Goal: Communication & Community: Answer question/provide support

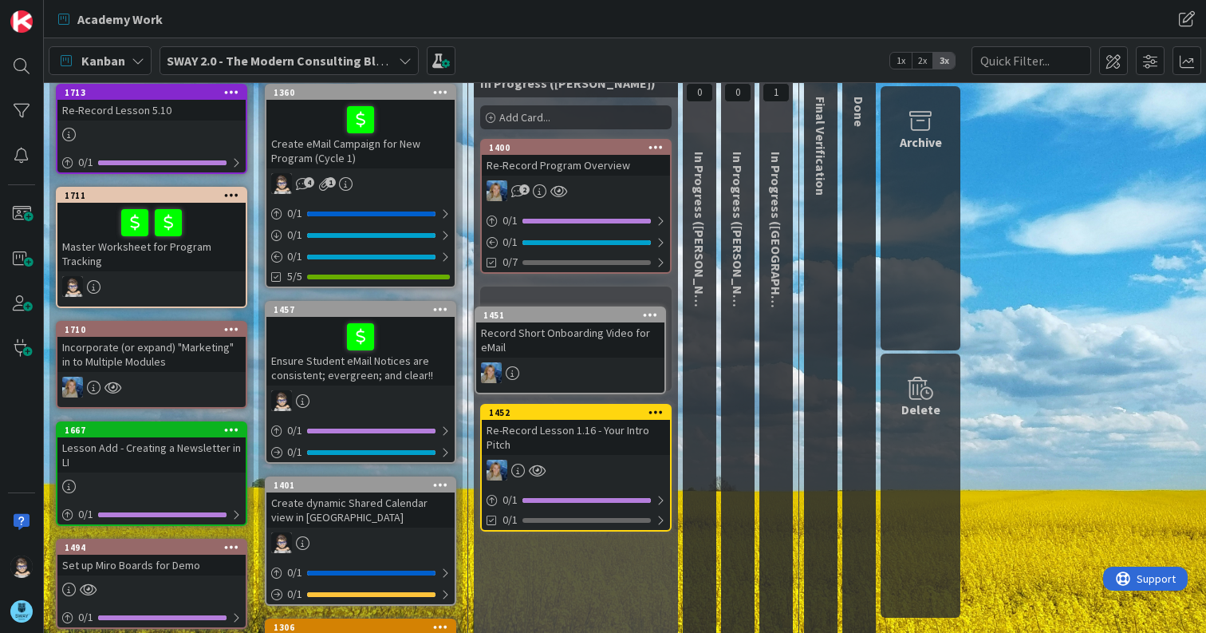
scroll to position [93, 0]
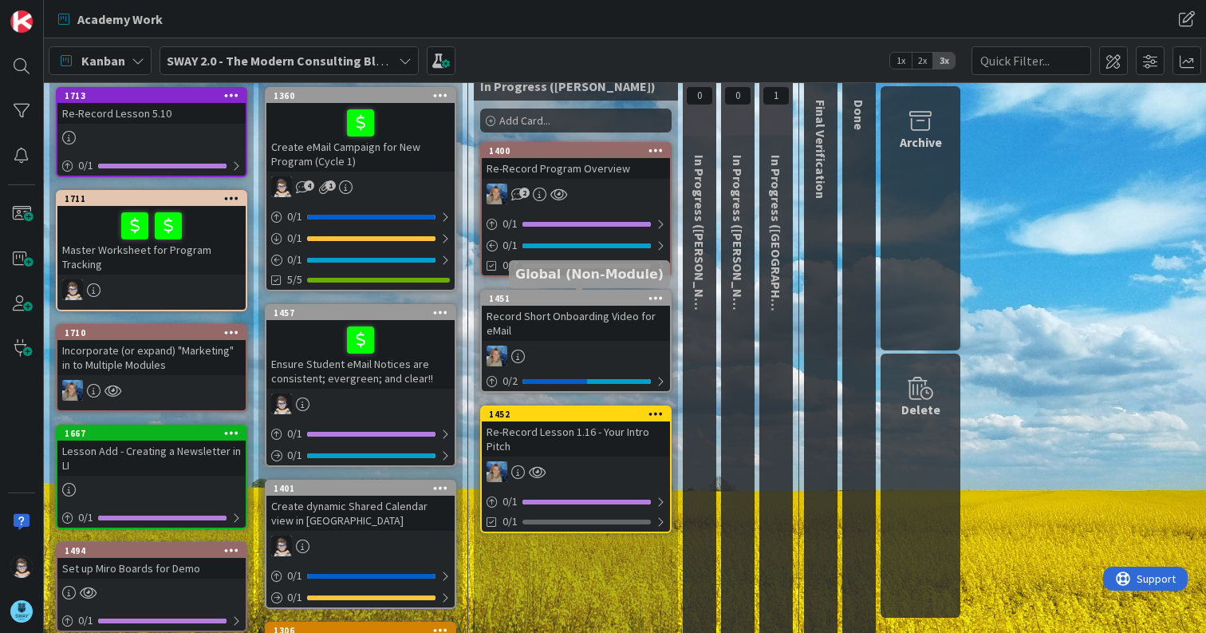
click at [606, 299] on div "1451" at bounding box center [579, 298] width 181 height 11
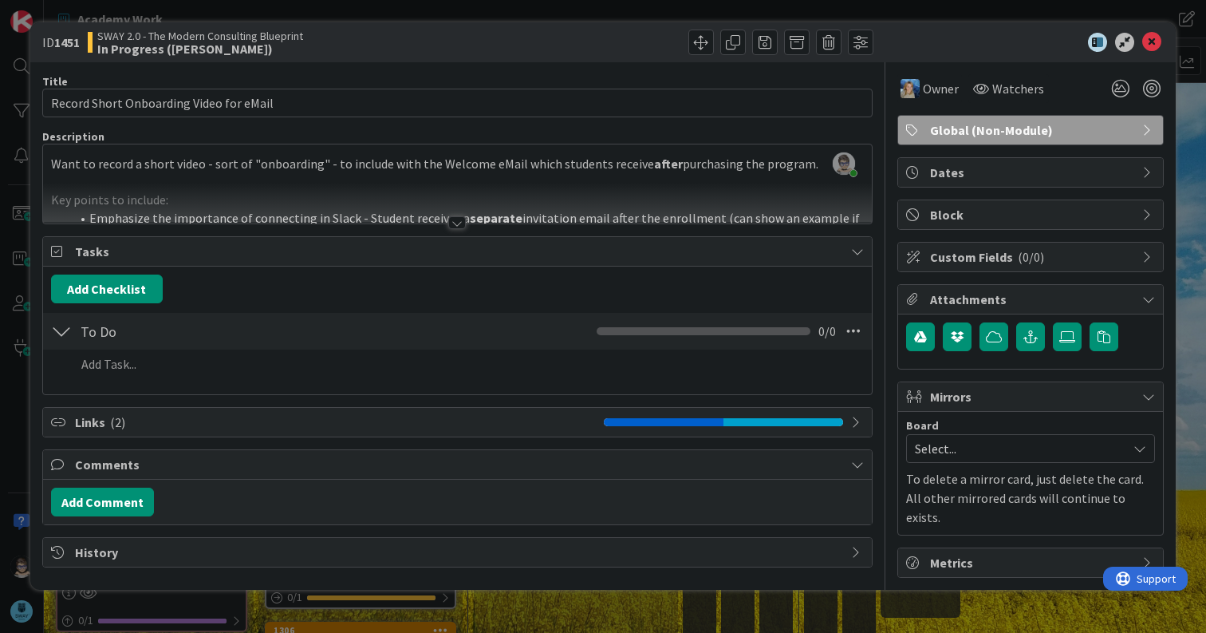
click at [457, 220] on div at bounding box center [457, 222] width 18 height 13
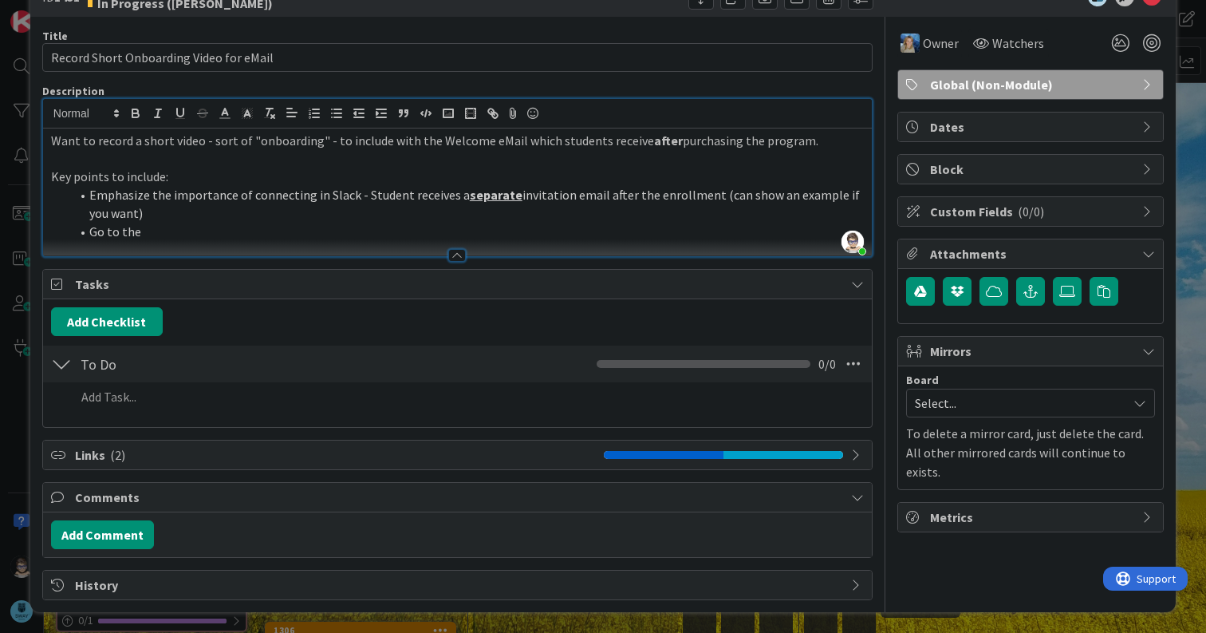
scroll to position [47, 0]
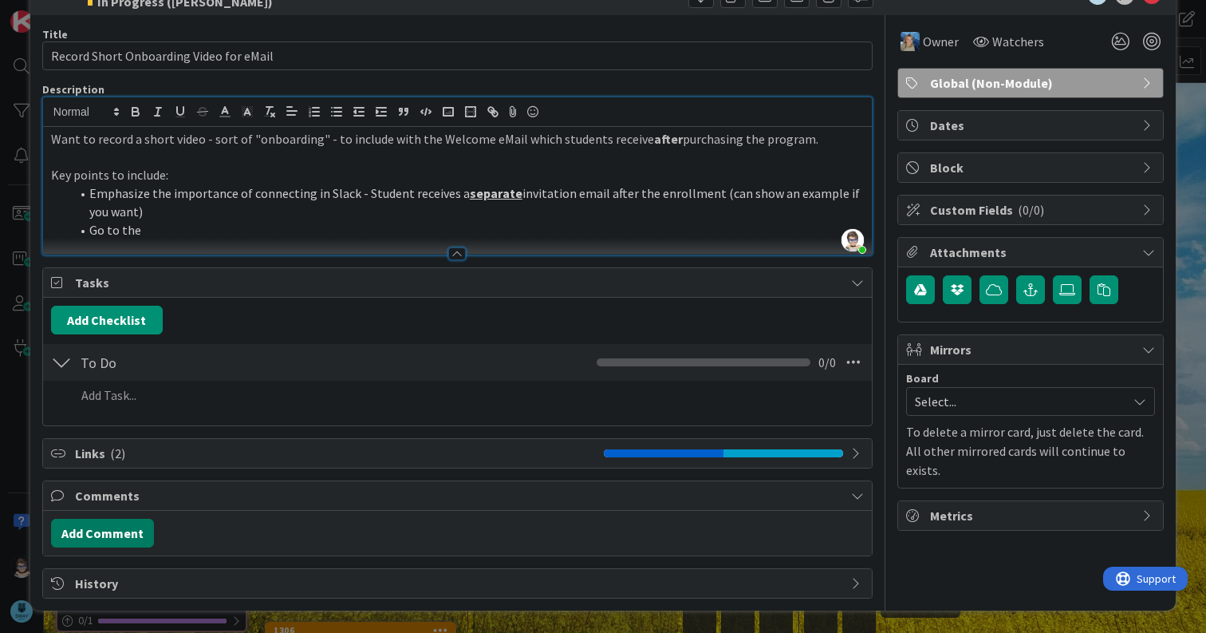
click at [120, 537] on button "Add Comment" at bounding box center [102, 533] width 103 height 29
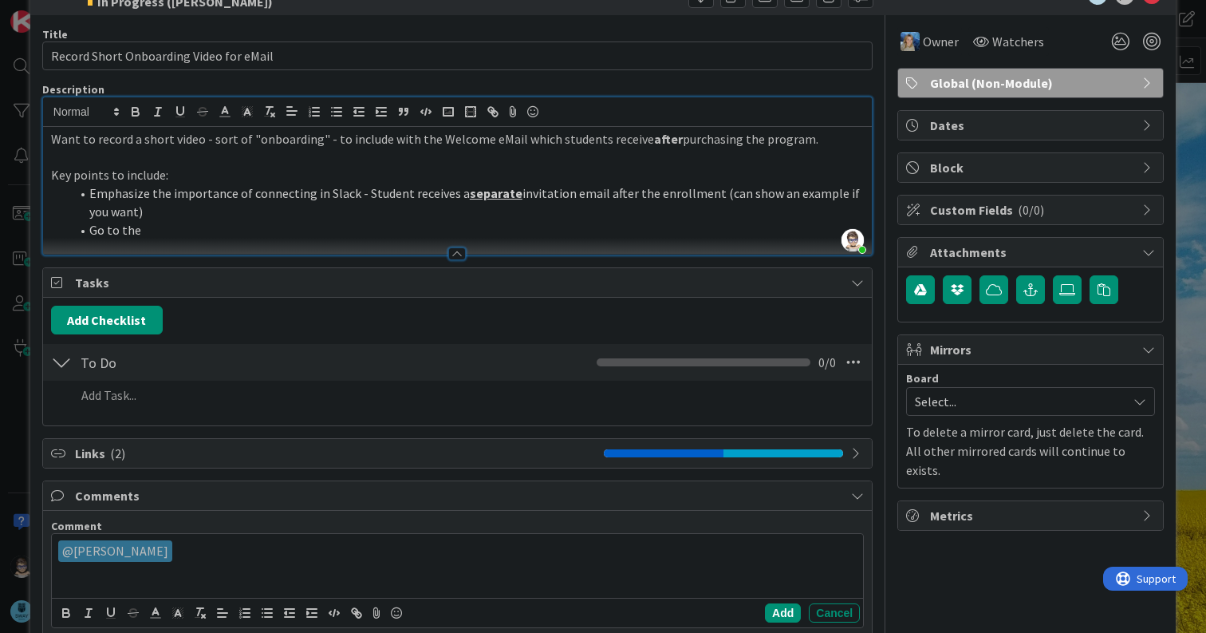
click at [140, 576] on div "﻿ @ Marina Alex ﻿ Marina Alex" at bounding box center [457, 566] width 811 height 64
click at [219, 559] on p "﻿ @ Marina Alex ﻿" at bounding box center [457, 551] width 799 height 22
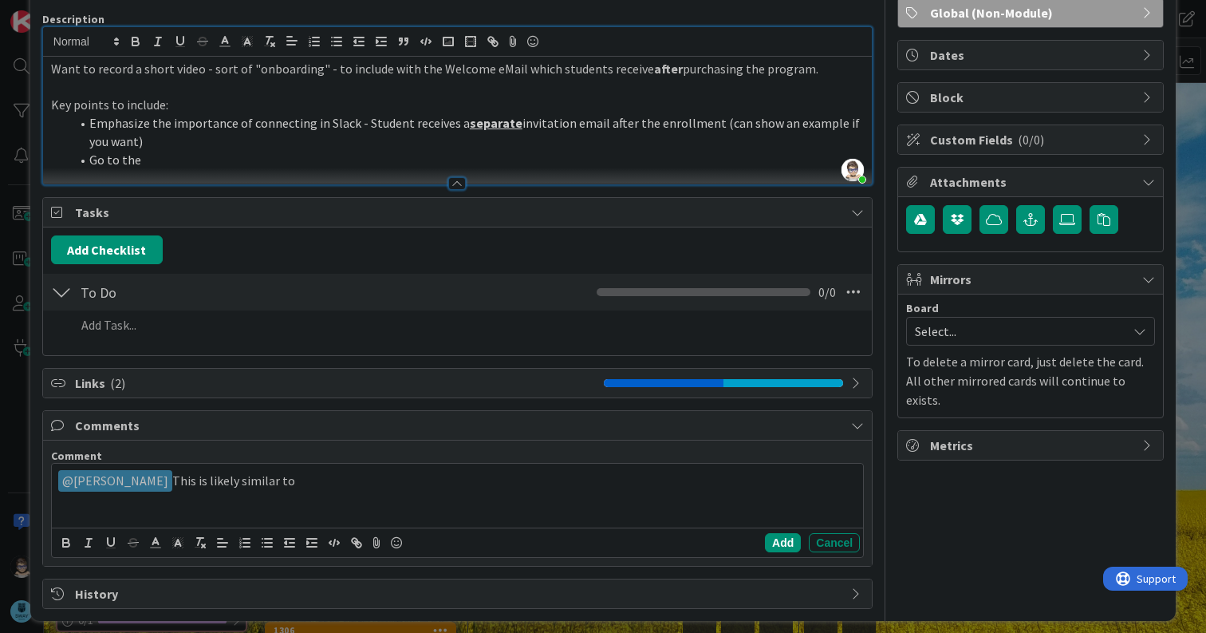
scroll to position [128, 0]
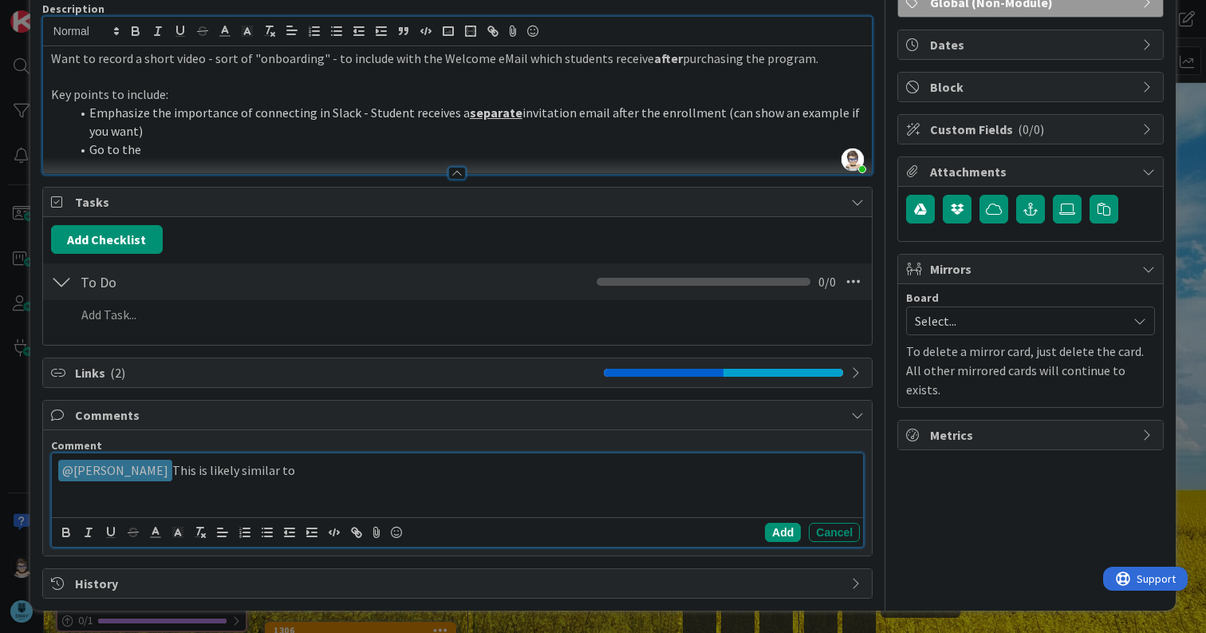
drag, startPoint x: 146, startPoint y: 472, endPoint x: 306, endPoint y: 469, distance: 160.4
click at [283, 477] on p "﻿ @ Marina Alex ﻿ This is likely similar to" at bounding box center [457, 471] width 799 height 22
drag, startPoint x: 424, startPoint y: 468, endPoint x: 450, endPoint y: 468, distance: 25.5
click at [465, 464] on p "﻿ @ Marina Alex ﻿ You could probably create this video while doing the KZ-1400 …" at bounding box center [457, 471] width 799 height 22
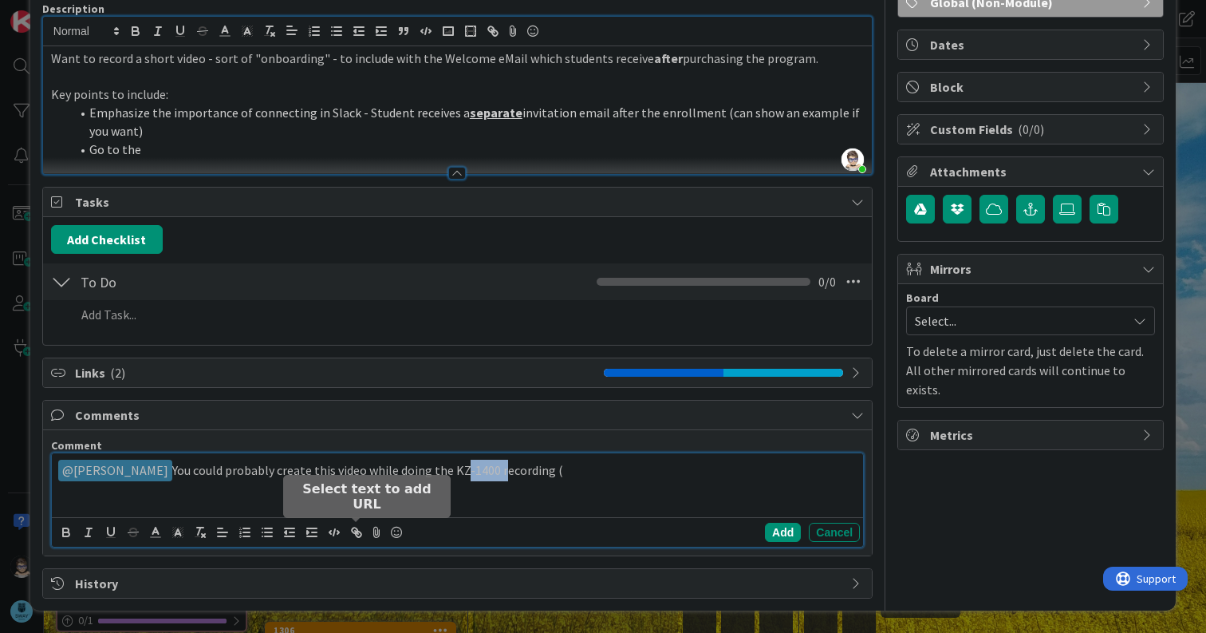
click at [357, 529] on icon "button" at bounding box center [355, 530] width 6 height 6
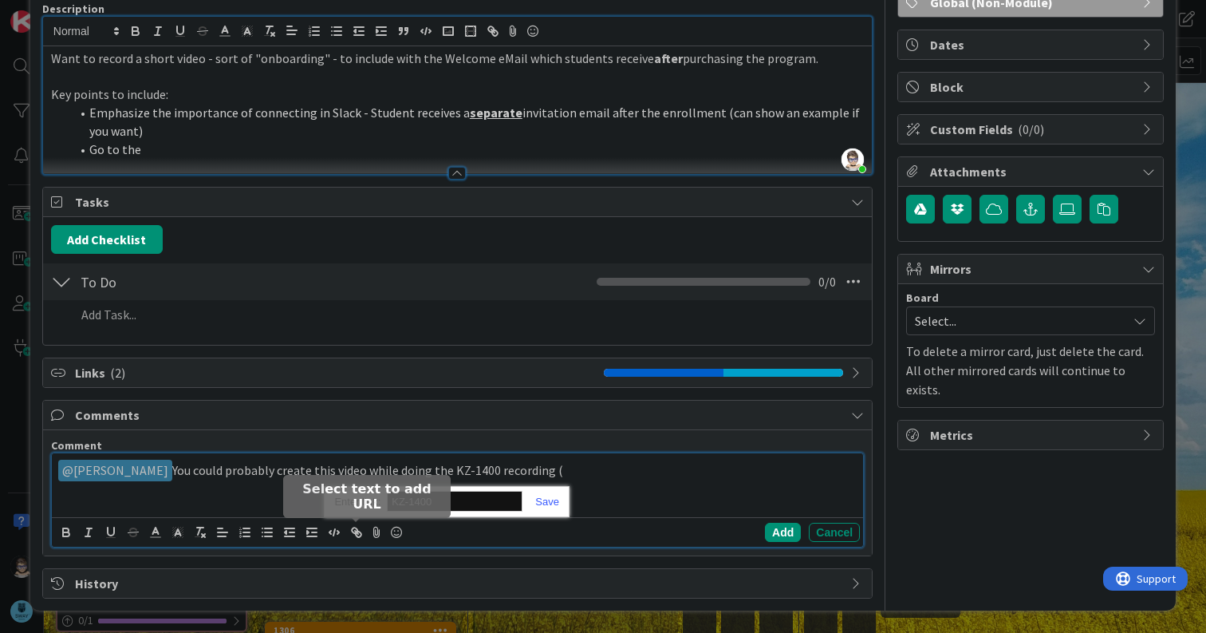
paste input "https://kanbanzone.io/b/tfrJLqSc/c/1400-Re-Record-Program-Overview"
type input "https://kanbanzone.io/b/tfrJLqSc/c/1400-Re-Record-Program-Overview"
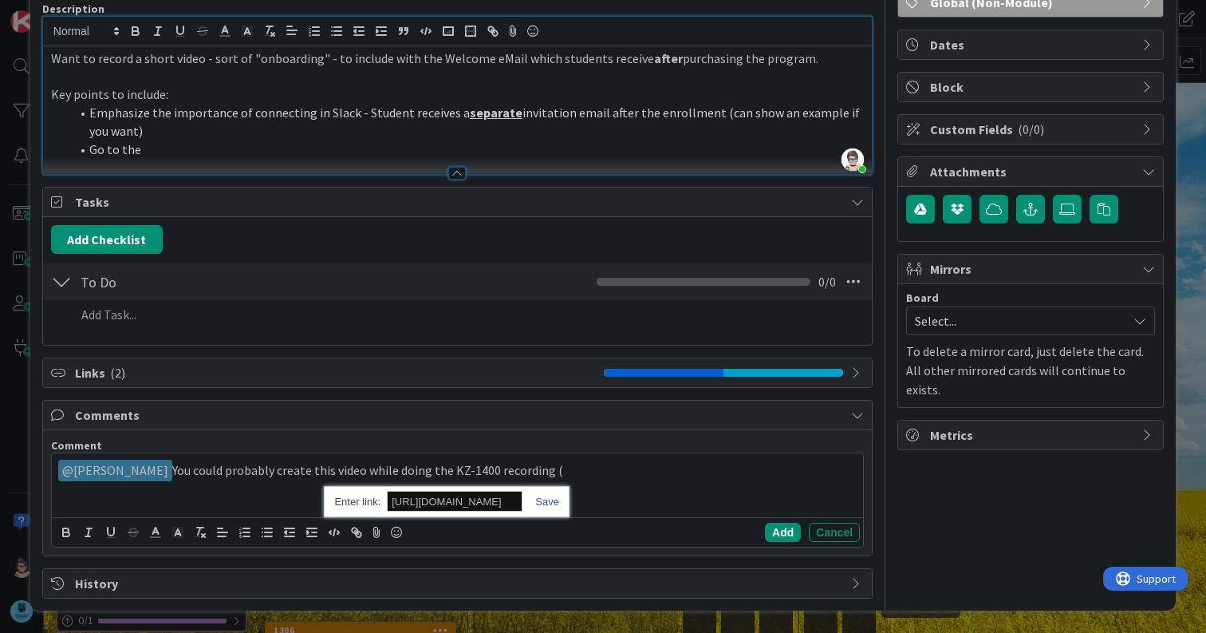
scroll to position [0, 0]
click at [555, 500] on link at bounding box center [541, 501] width 37 height 12
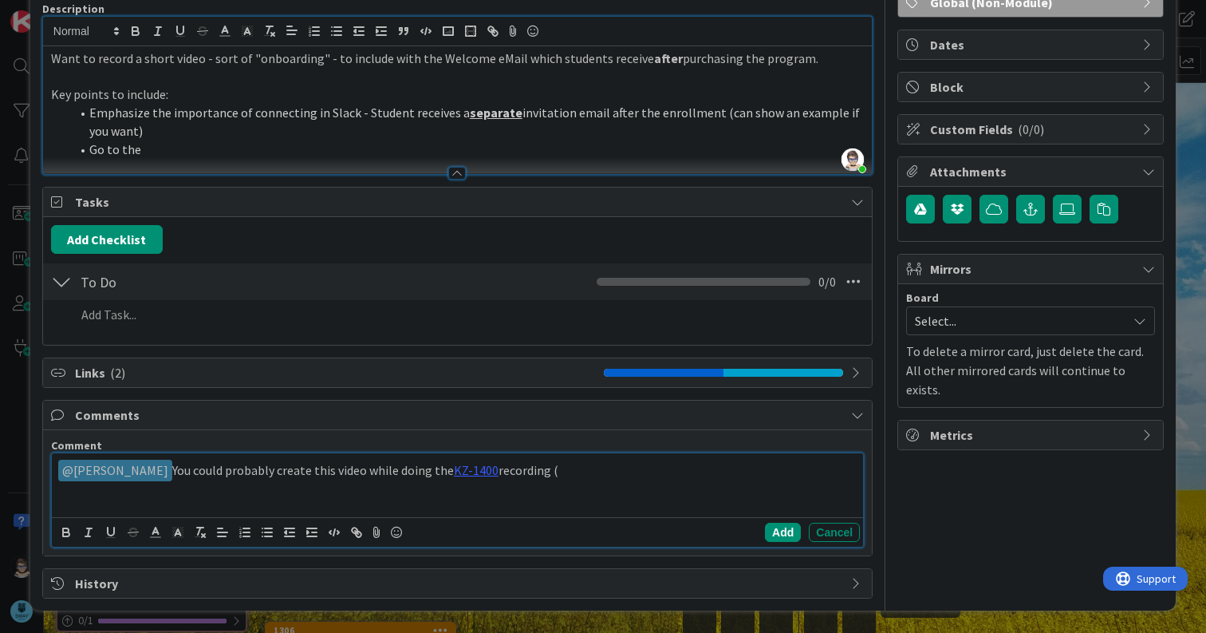
click at [538, 471] on p "﻿ @ Marina Alex ﻿ You could probably create this video while doing the KZ-1400 …" at bounding box center [457, 471] width 799 height 22
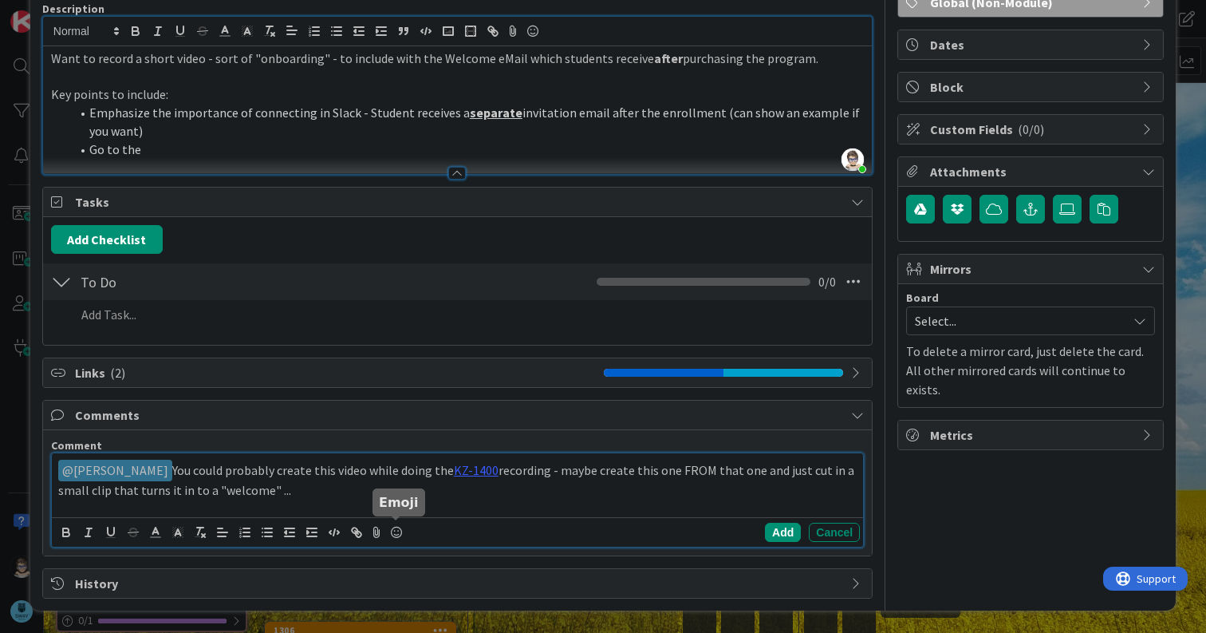
click at [399, 535] on icon at bounding box center [396, 532] width 19 height 22
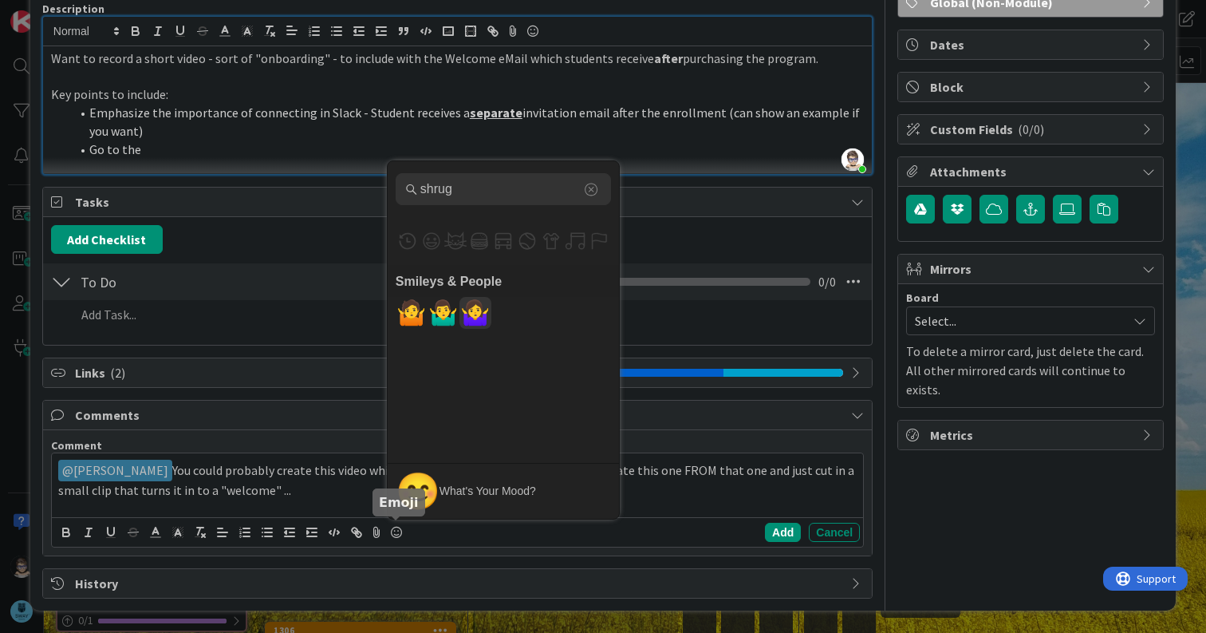
type input "shrug"
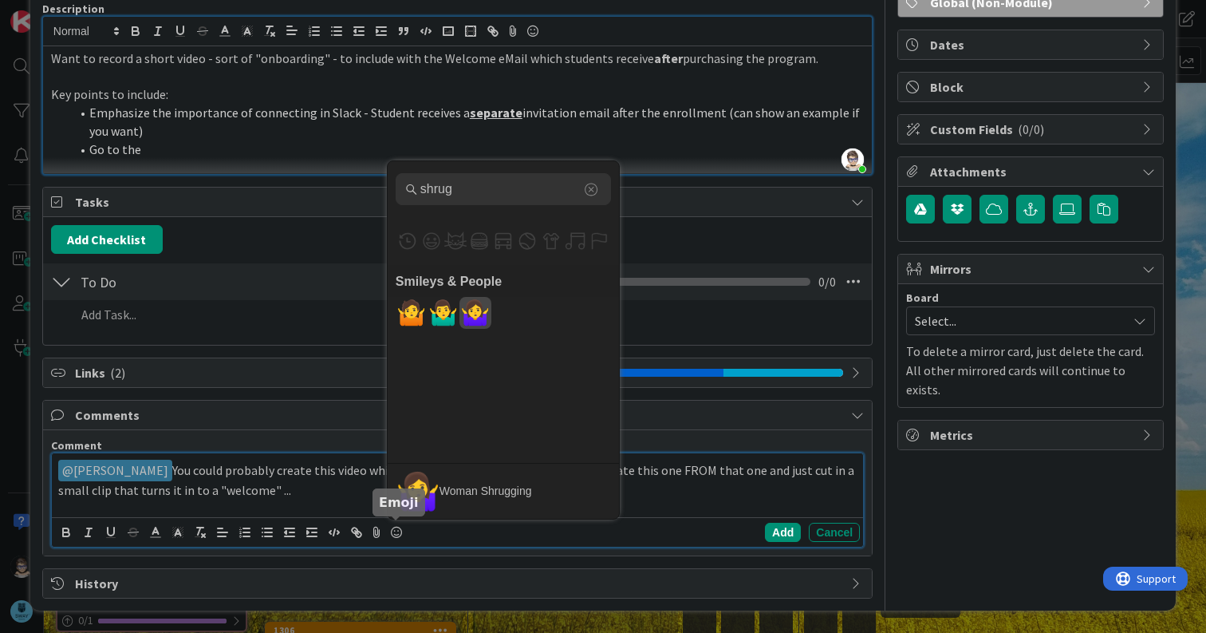
click at [476, 314] on span "🤷‍♀️" at bounding box center [474, 313] width 37 height 32
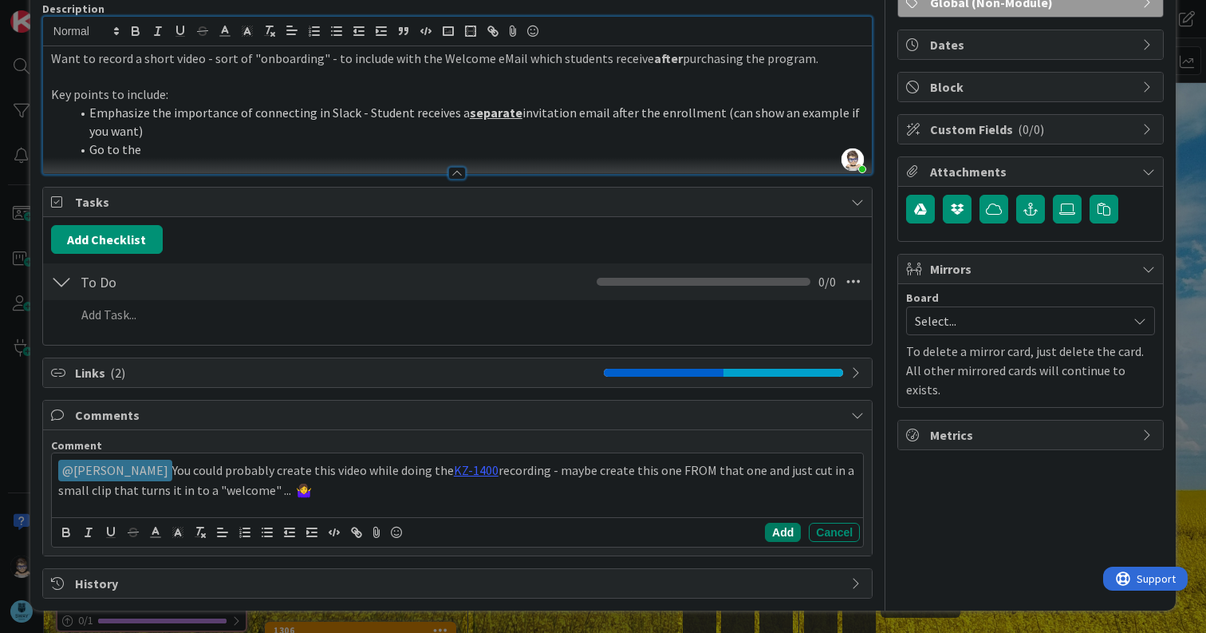
click at [765, 533] on button "Add" at bounding box center [783, 532] width 36 height 19
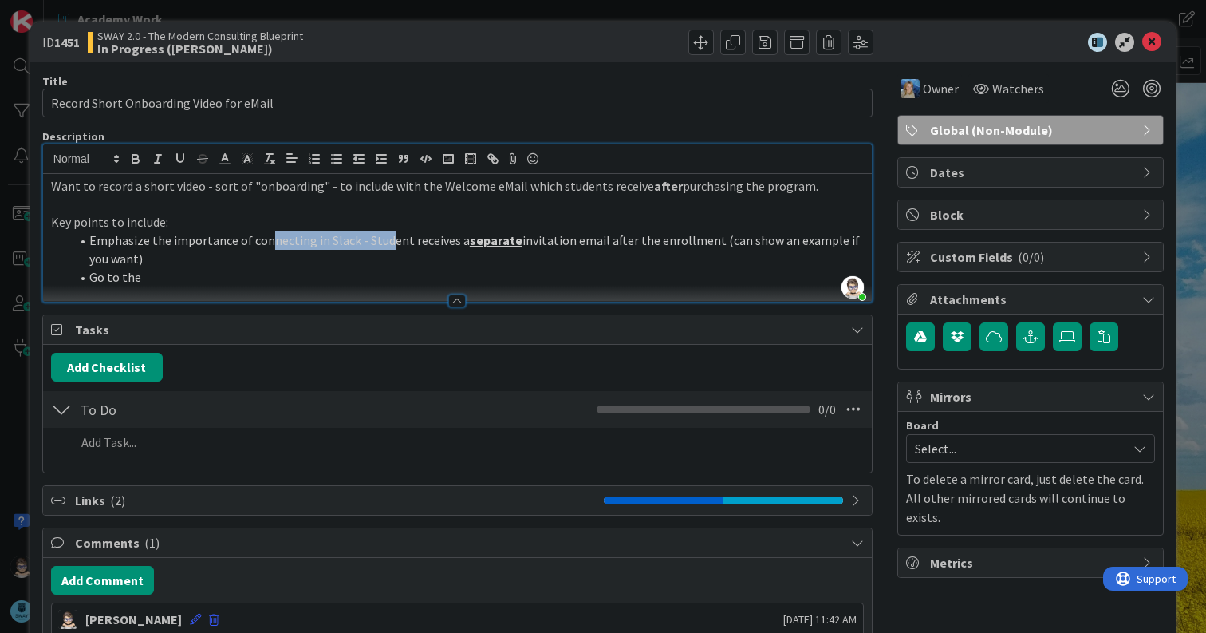
drag, startPoint x: 266, startPoint y: 239, endPoint x: 383, endPoint y: 241, distance: 116.5
click at [383, 241] on li "Emphasize the importance of connecting in Slack - Student receives a separate i…" at bounding box center [467, 249] width 794 height 36
click at [1143, 42] on icon at bounding box center [1152, 42] width 19 height 19
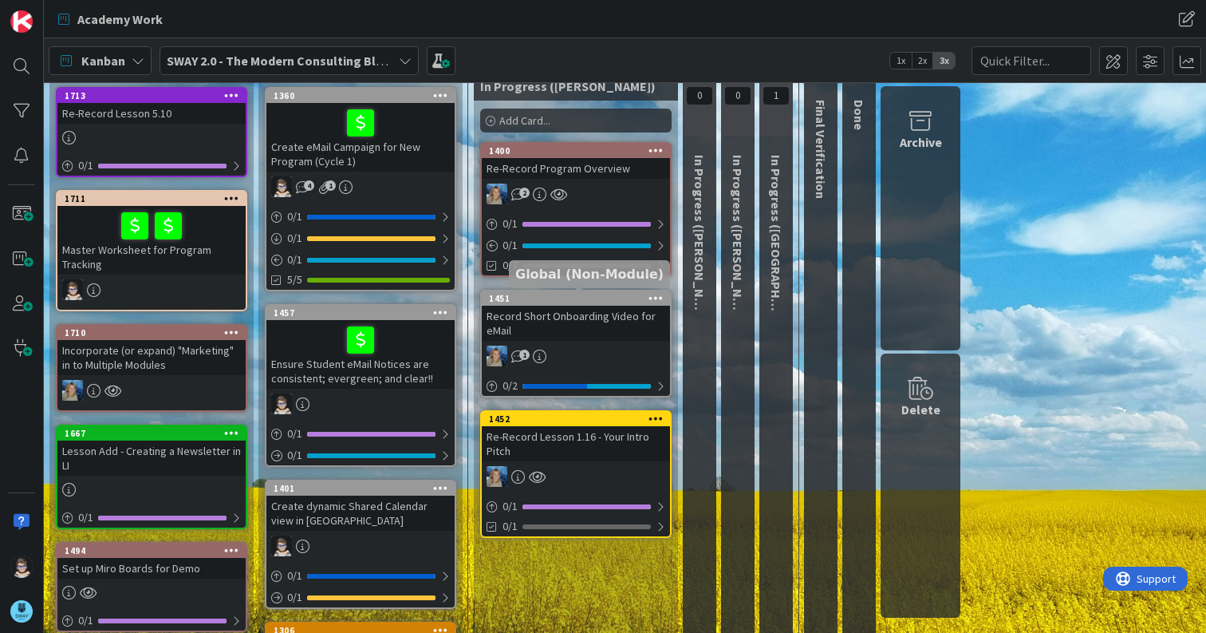
click at [547, 294] on div "1451" at bounding box center [579, 298] width 181 height 11
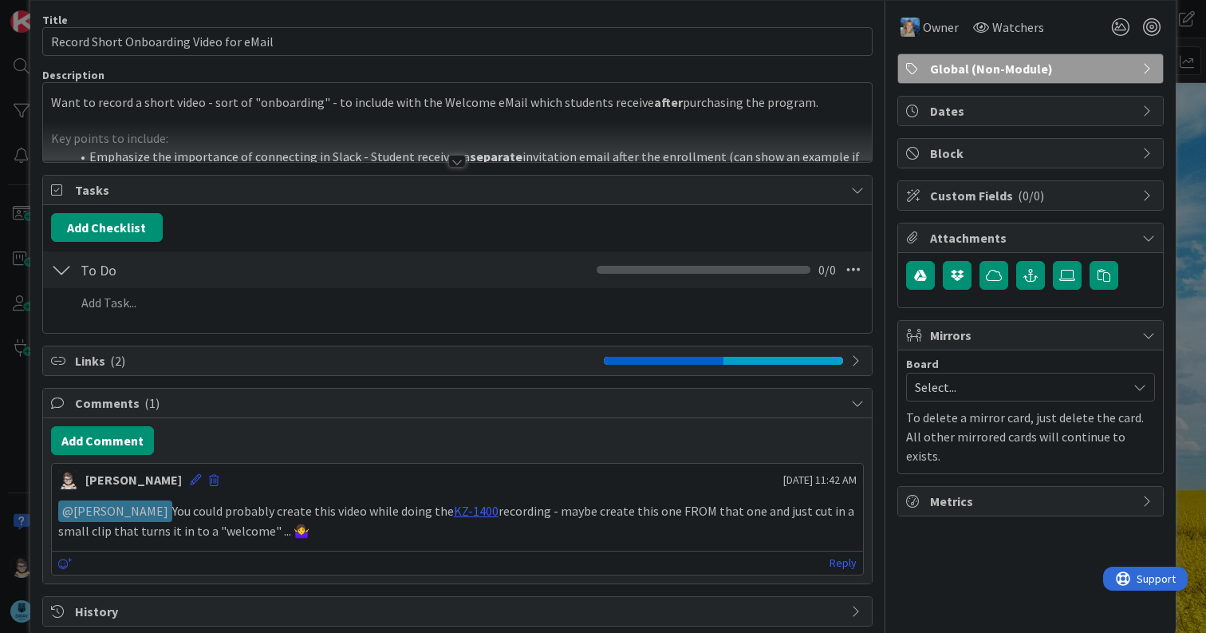
scroll to position [89, 0]
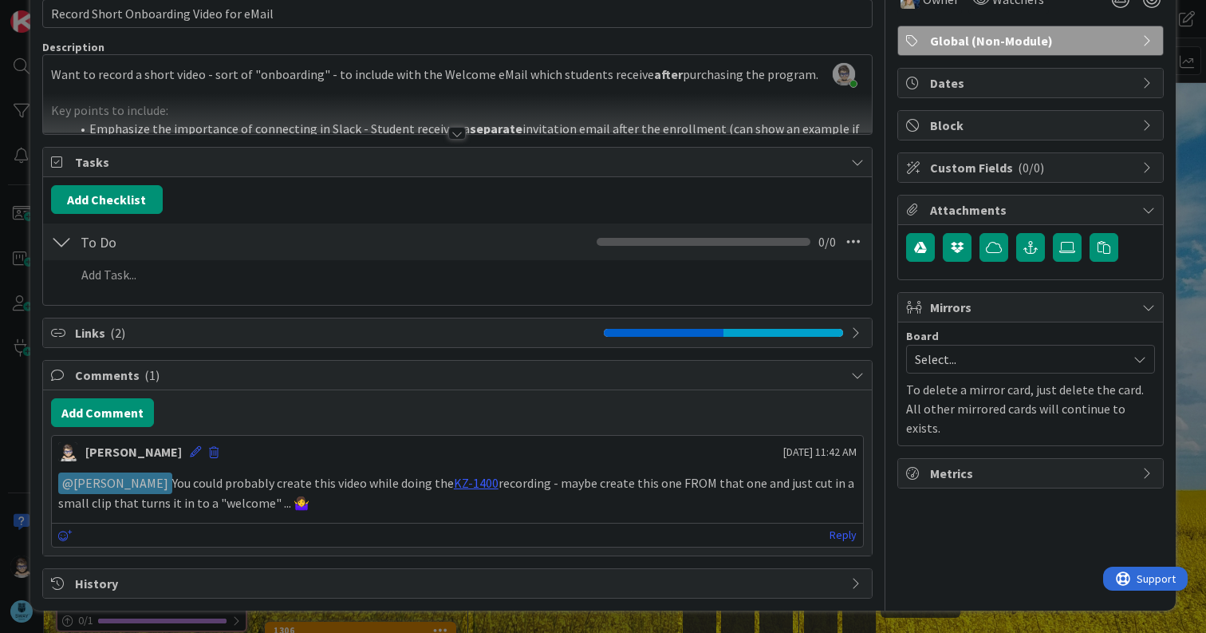
click at [77, 335] on span "Links ( 2 )" at bounding box center [335, 332] width 521 height 19
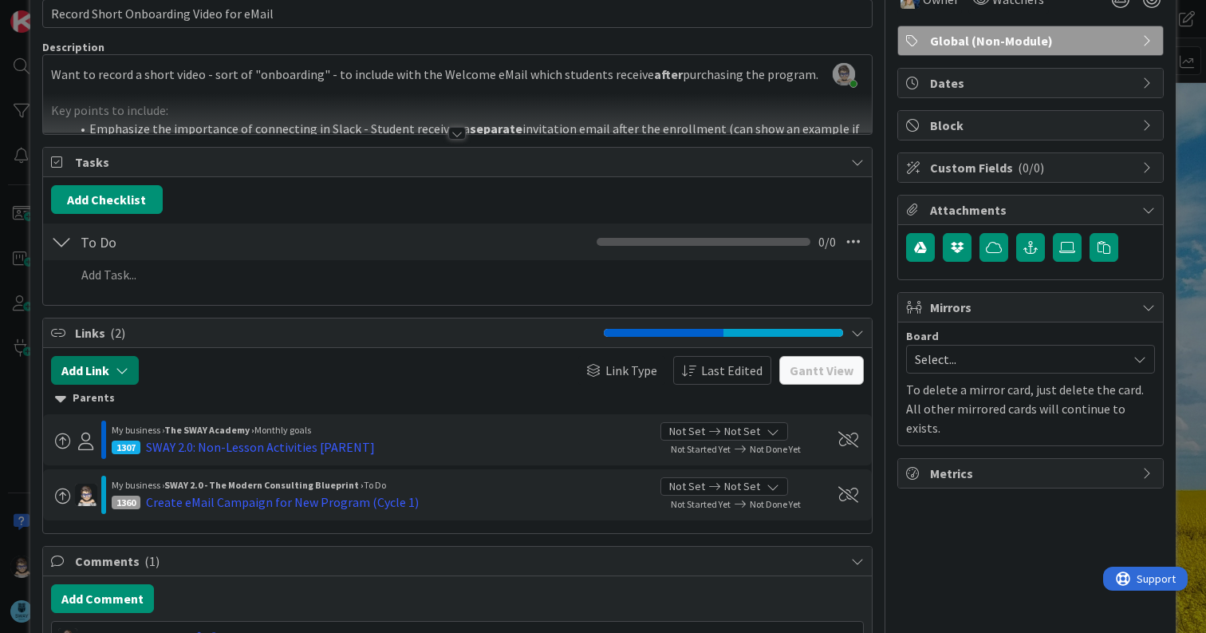
click at [130, 371] on button "Add Link" at bounding box center [95, 370] width 88 height 29
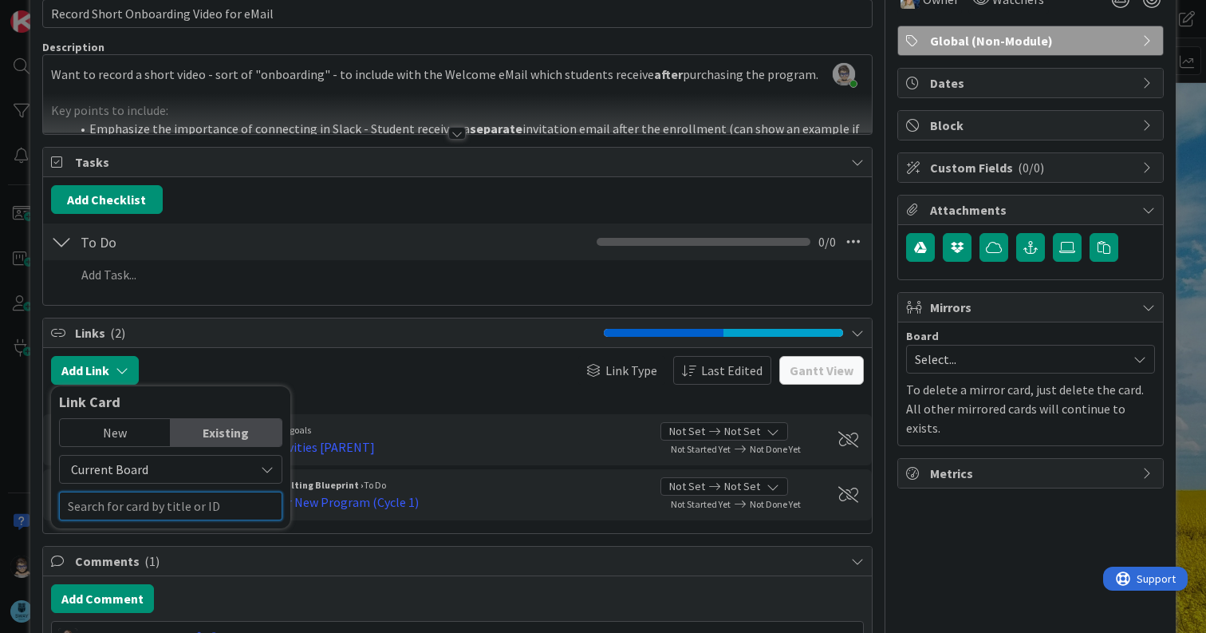
click at [237, 510] on input "text" at bounding box center [170, 505] width 223 height 29
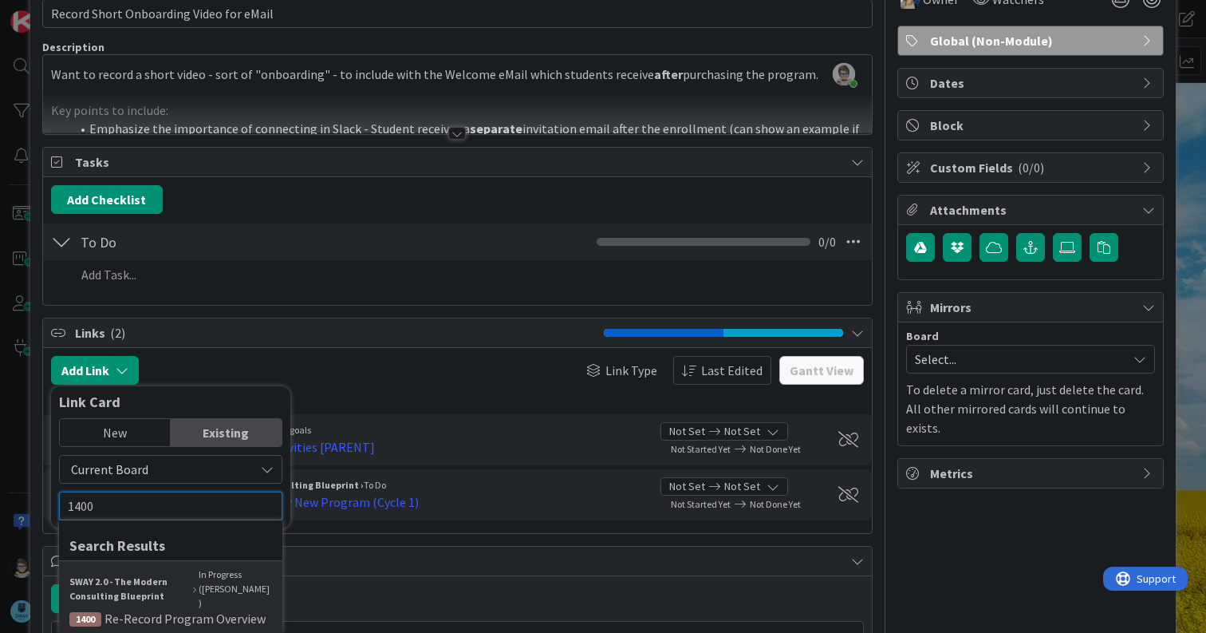
type input "1400"
click at [176, 588] on b "SWAY 2.0 - The Modern Consulting Blueprint" at bounding box center [129, 588] width 120 height 29
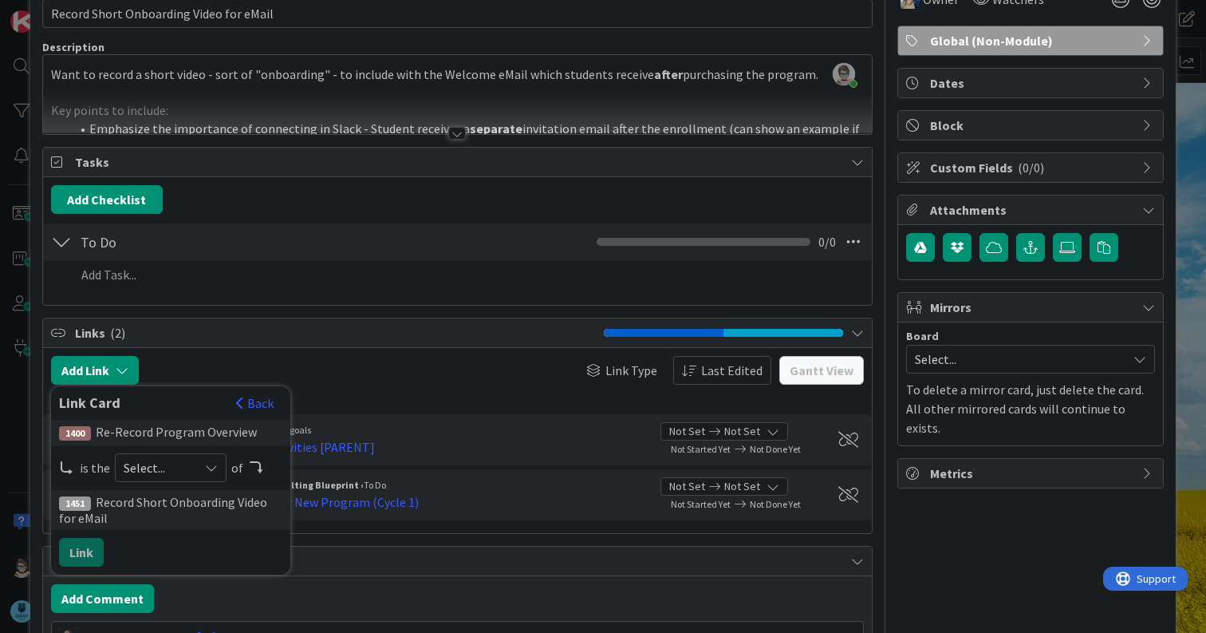
click at [211, 468] on icon at bounding box center [211, 467] width 13 height 13
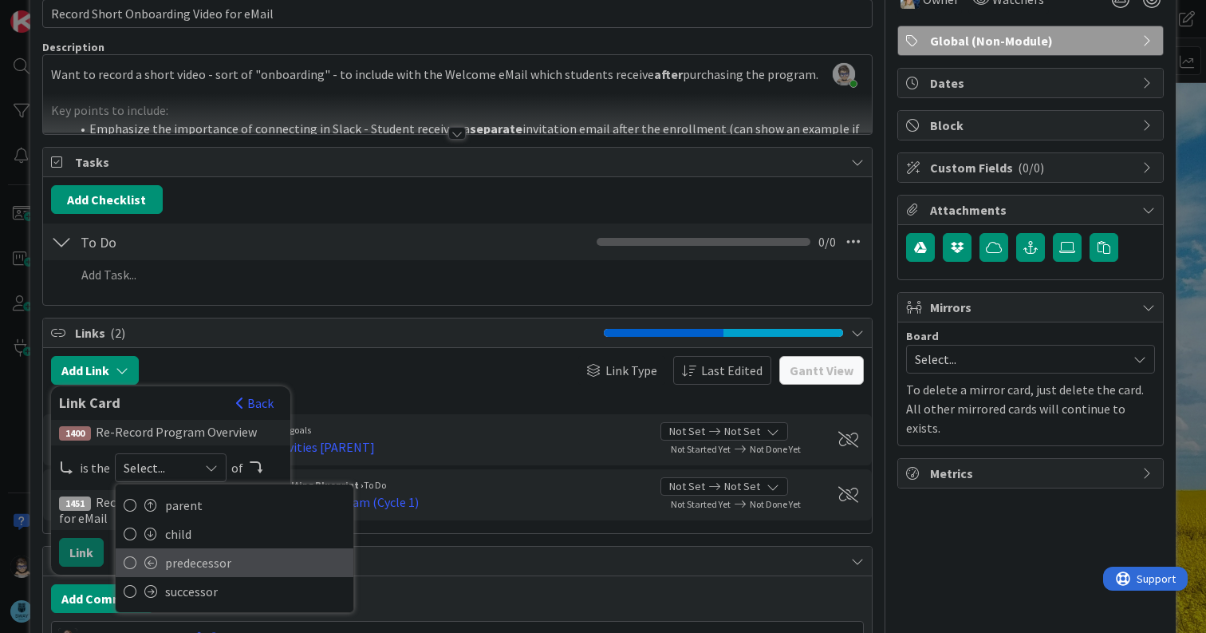
click at [208, 565] on span "predecessor" at bounding box center [255, 563] width 180 height 24
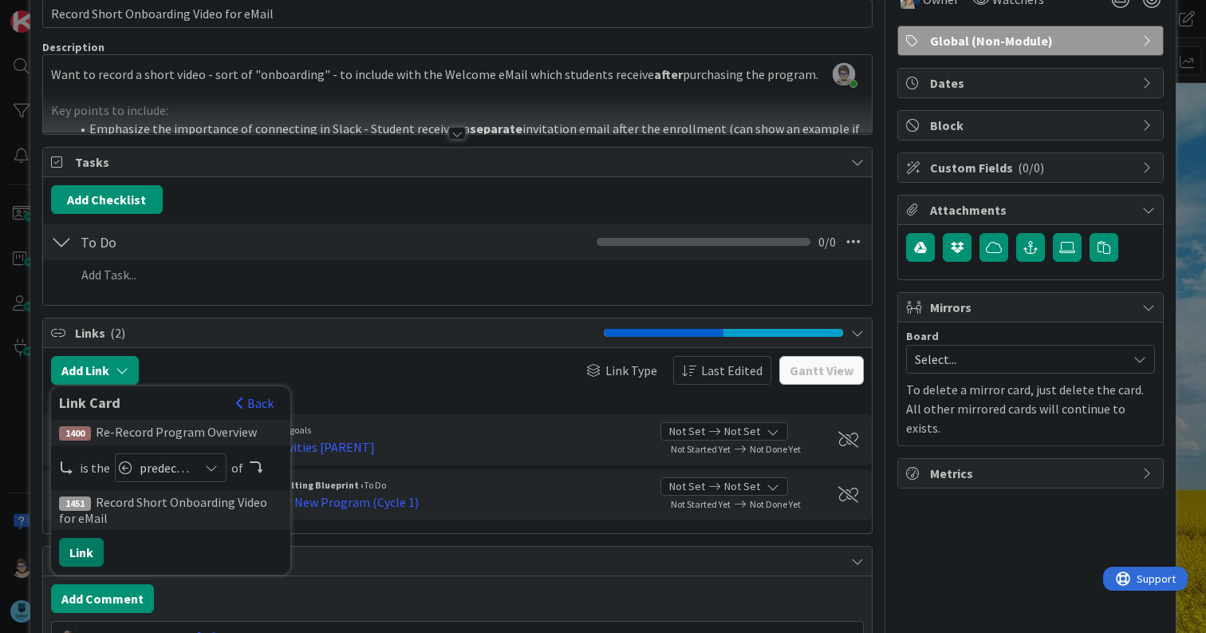
click at [85, 555] on button "Link" at bounding box center [81, 552] width 45 height 29
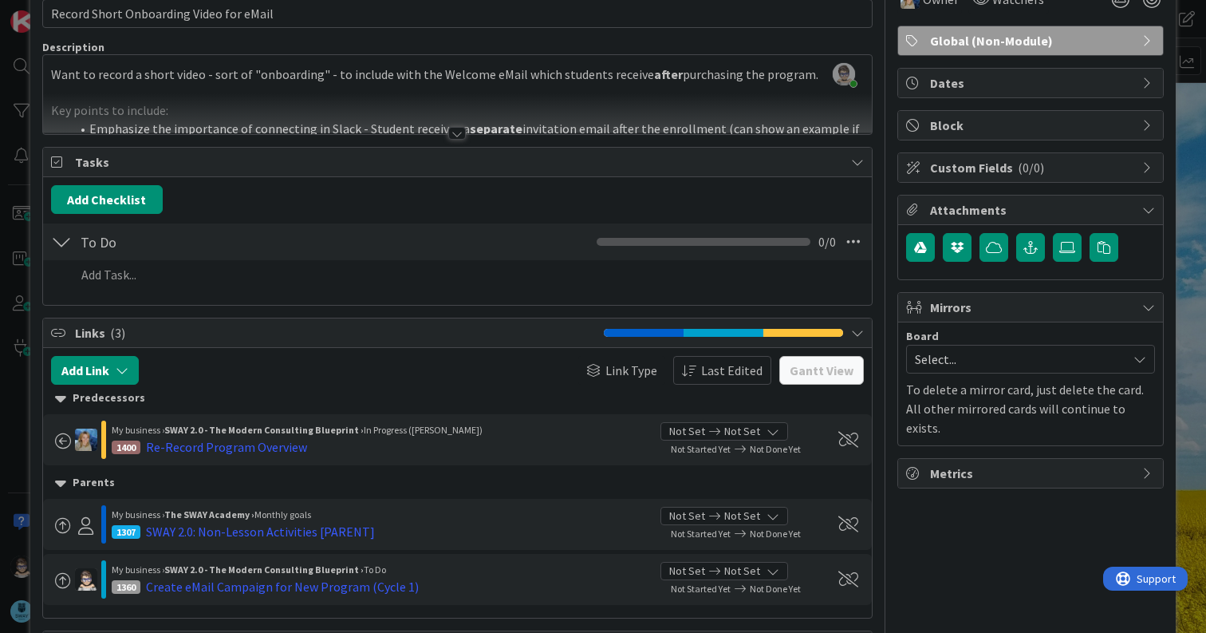
click at [63, 483] on icon at bounding box center [60, 483] width 11 height 18
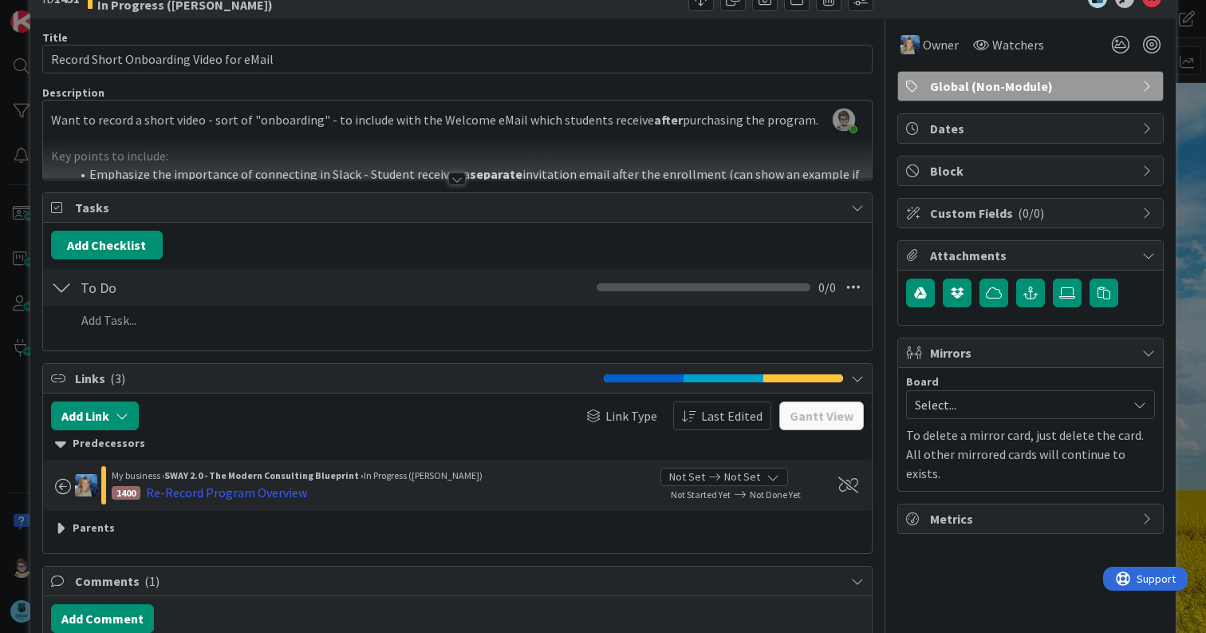
scroll to position [0, 0]
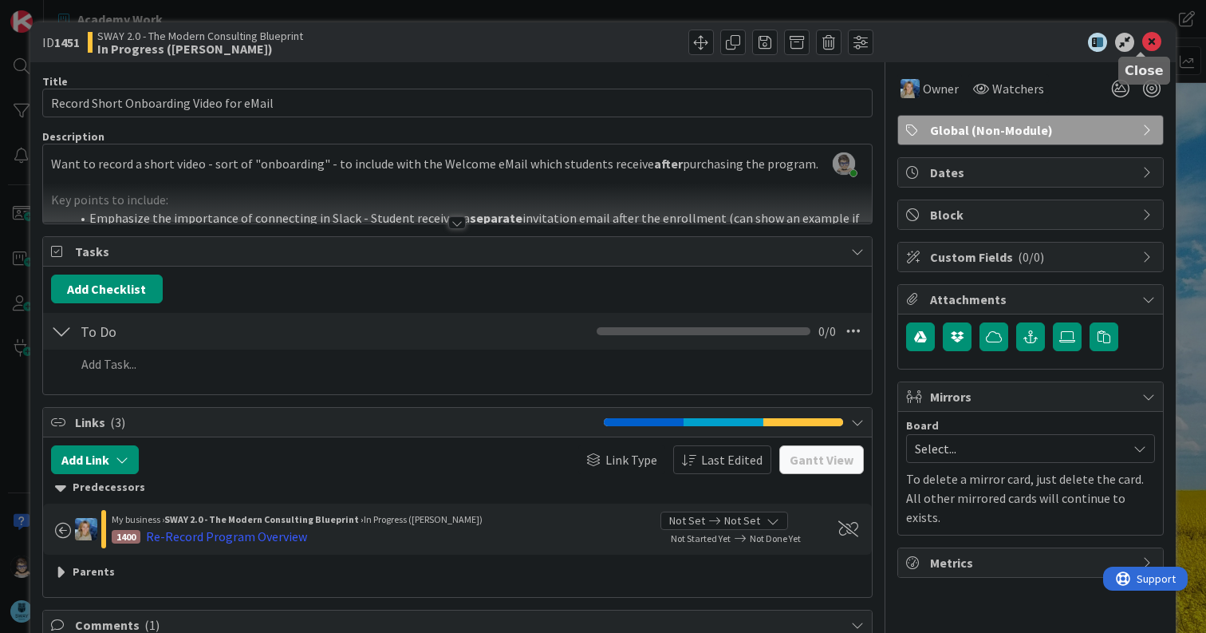
click at [1143, 44] on icon at bounding box center [1152, 42] width 19 height 19
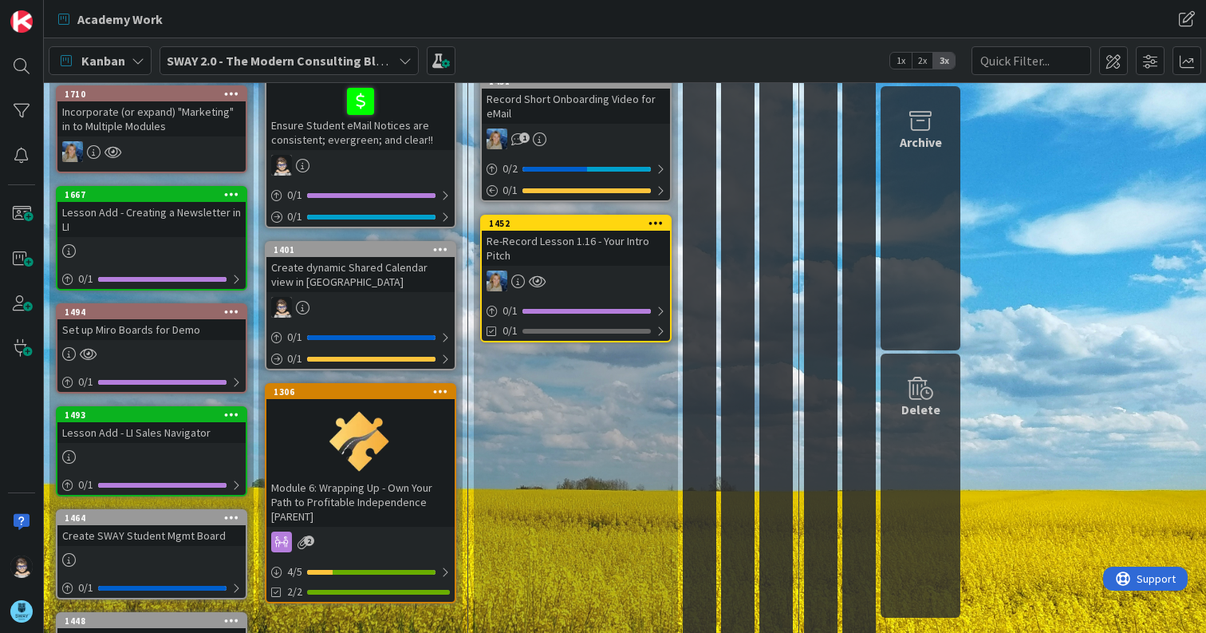
scroll to position [333, 0]
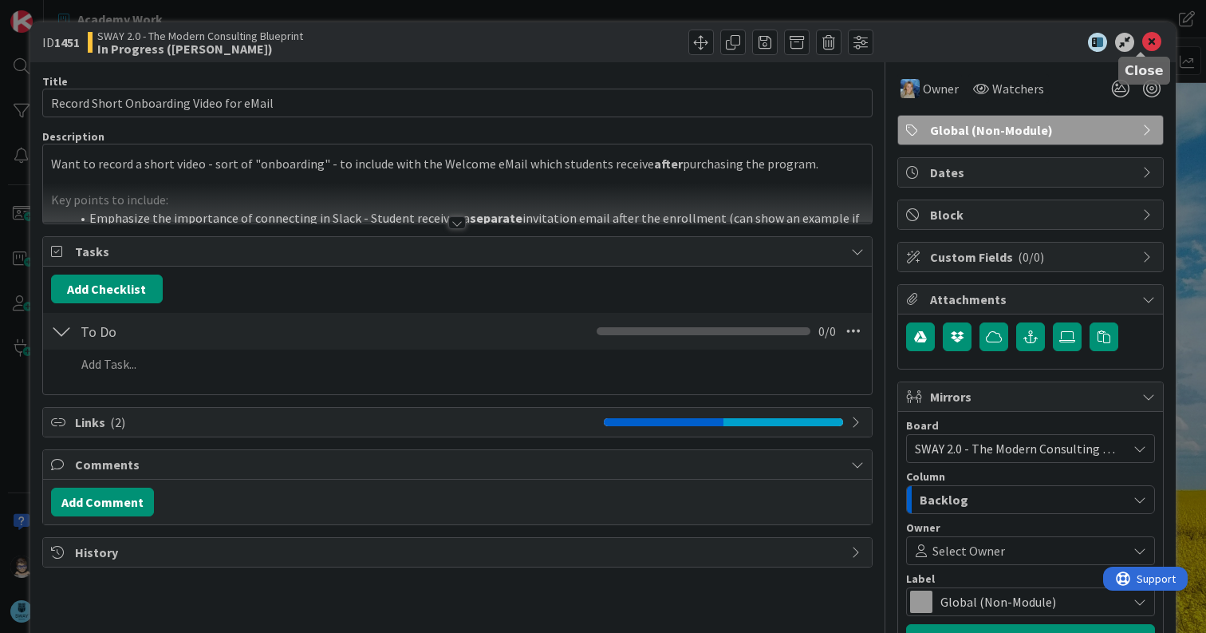
click at [1143, 38] on icon at bounding box center [1152, 42] width 19 height 19
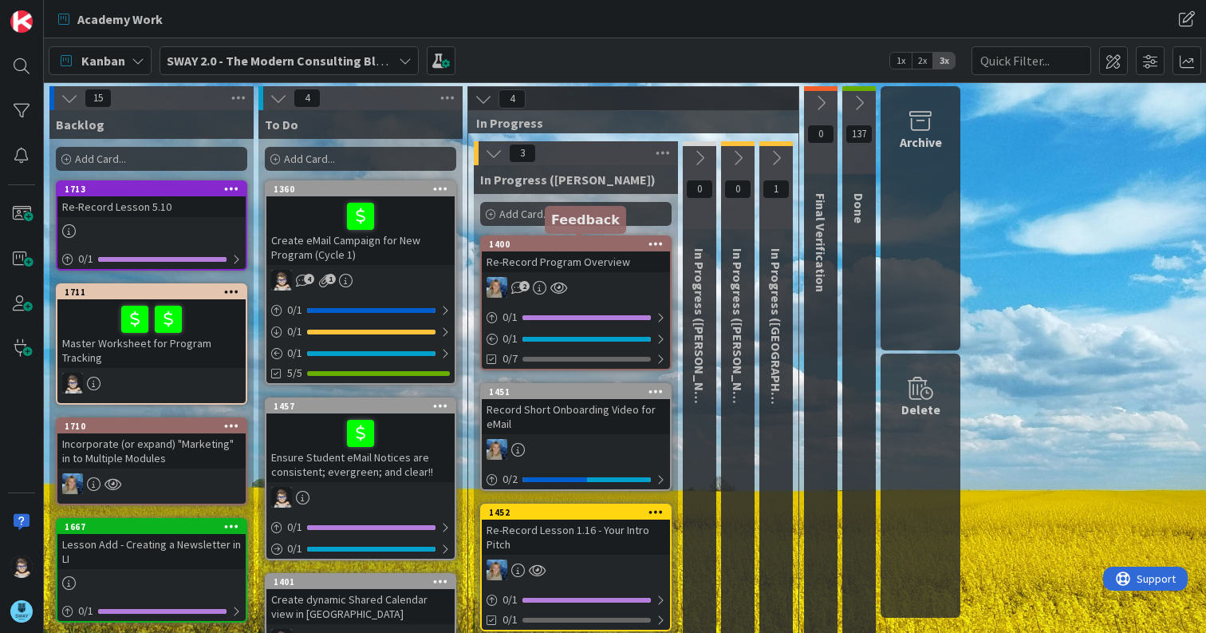
click at [590, 244] on div "1400" at bounding box center [579, 244] width 181 height 11
